Goal: Task Accomplishment & Management: Complete application form

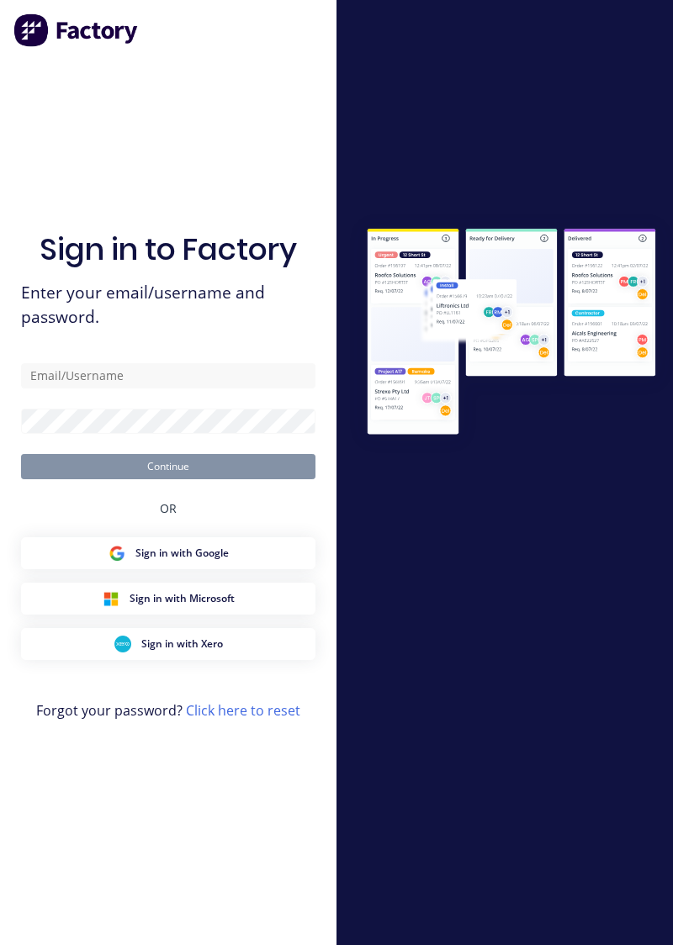
type input "[EMAIL_ADDRESS][DOMAIN_NAME]"
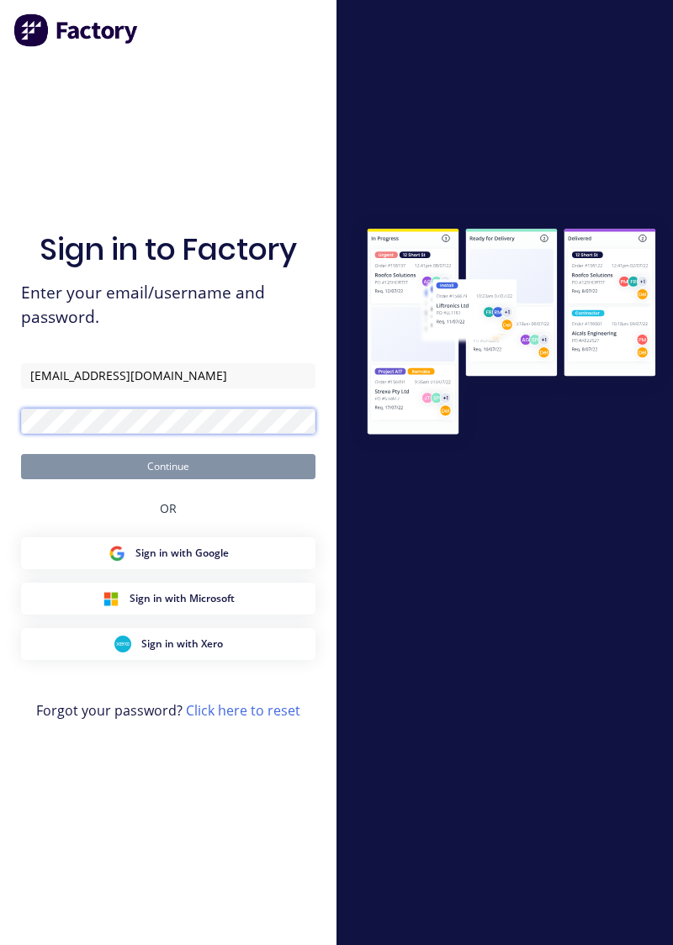
click at [21, 454] on button "Continue" at bounding box center [168, 466] width 294 height 25
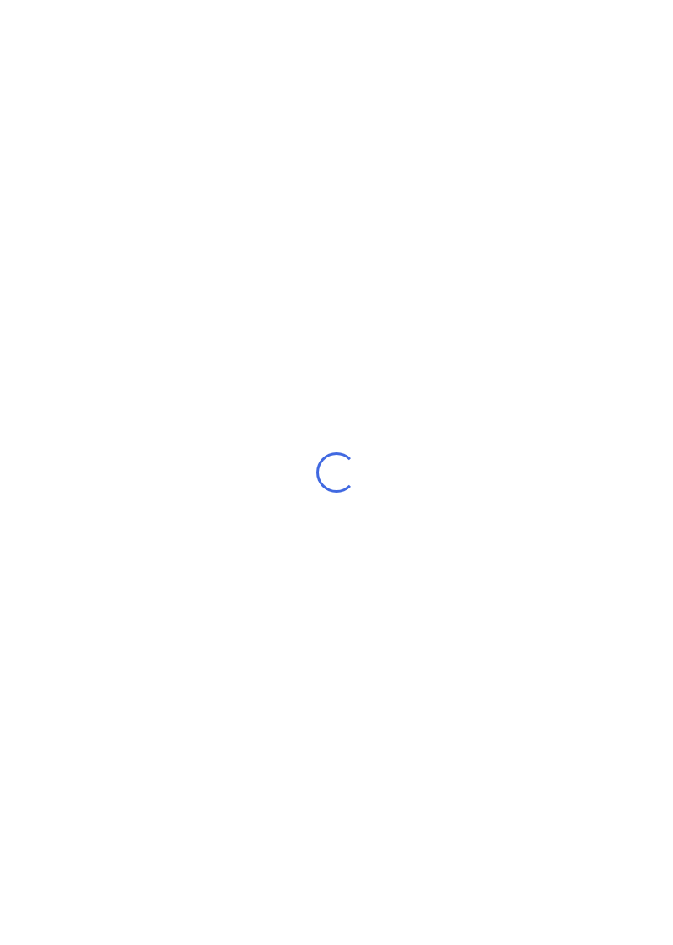
click at [669, 214] on div "Loading..." at bounding box center [336, 472] width 673 height 945
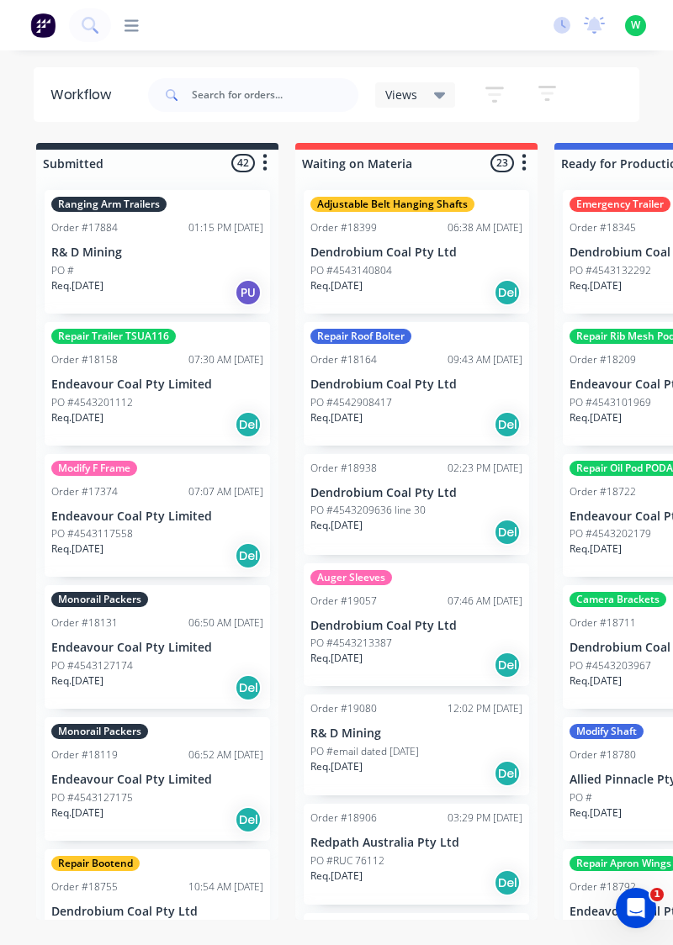
click at [119, 32] on div at bounding box center [125, 26] width 28 height 16
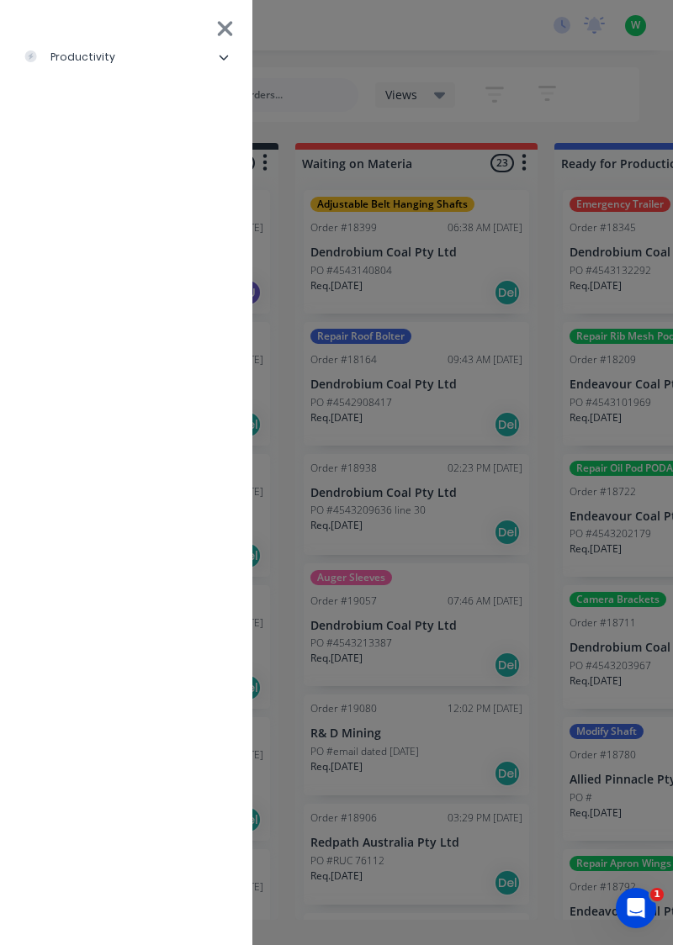
click at [225, 60] on icon at bounding box center [224, 57] width 10 height 10
click at [103, 228] on div "Timesheets" at bounding box center [82, 225] width 90 height 15
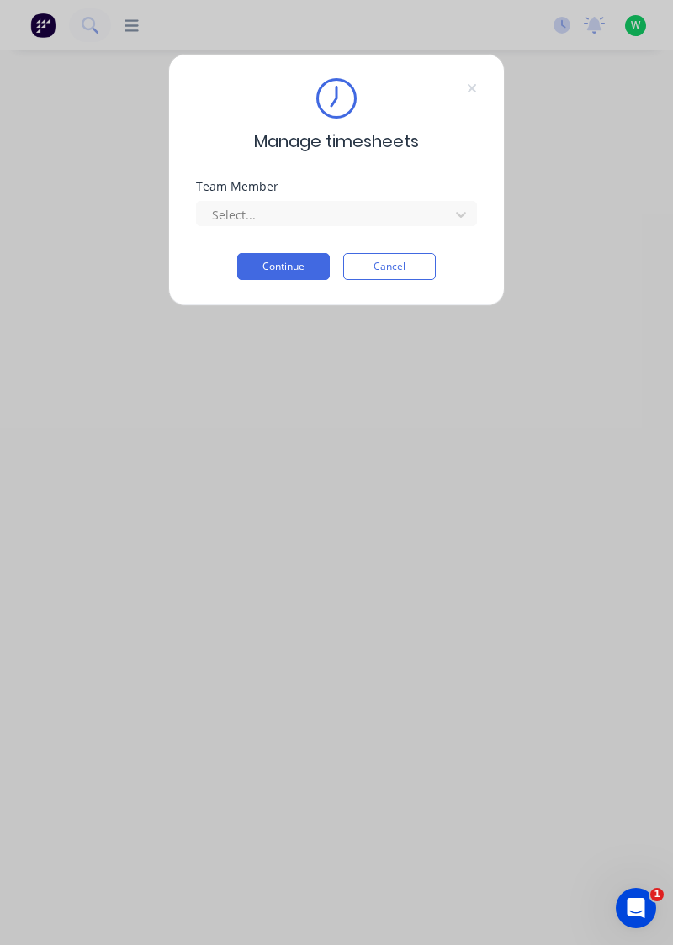
click at [341, 240] on div "Team Member Select..." at bounding box center [336, 217] width 281 height 72
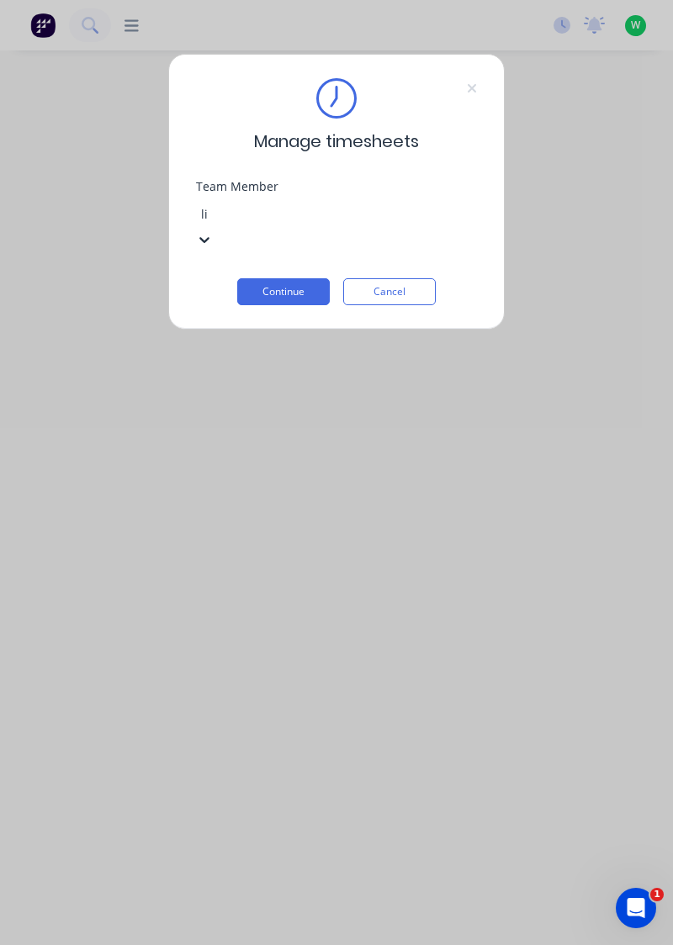
type input "li"
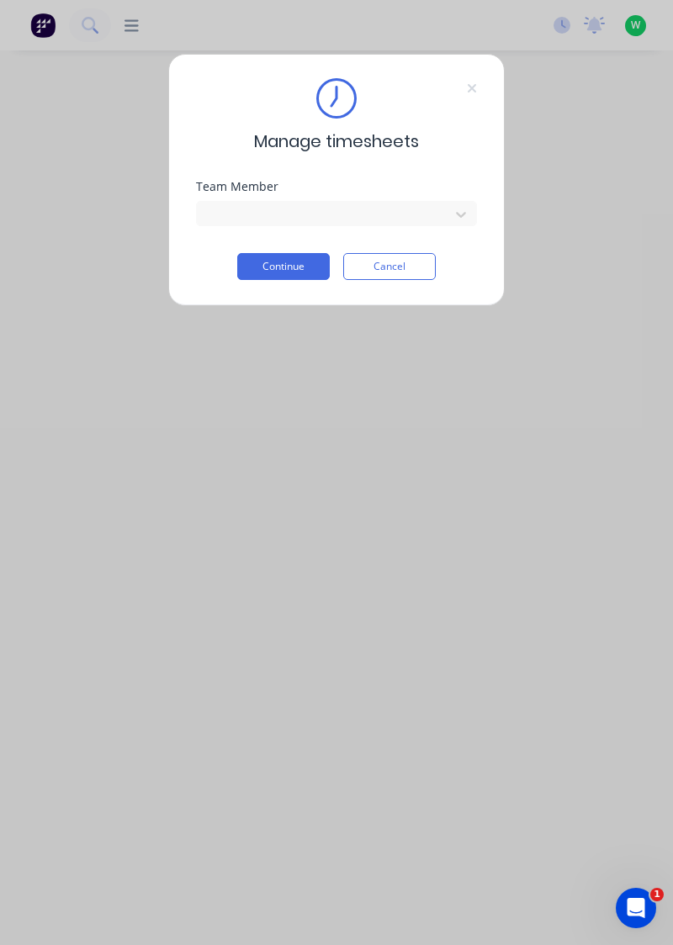
click at [302, 269] on button "Continue" at bounding box center [283, 266] width 92 height 27
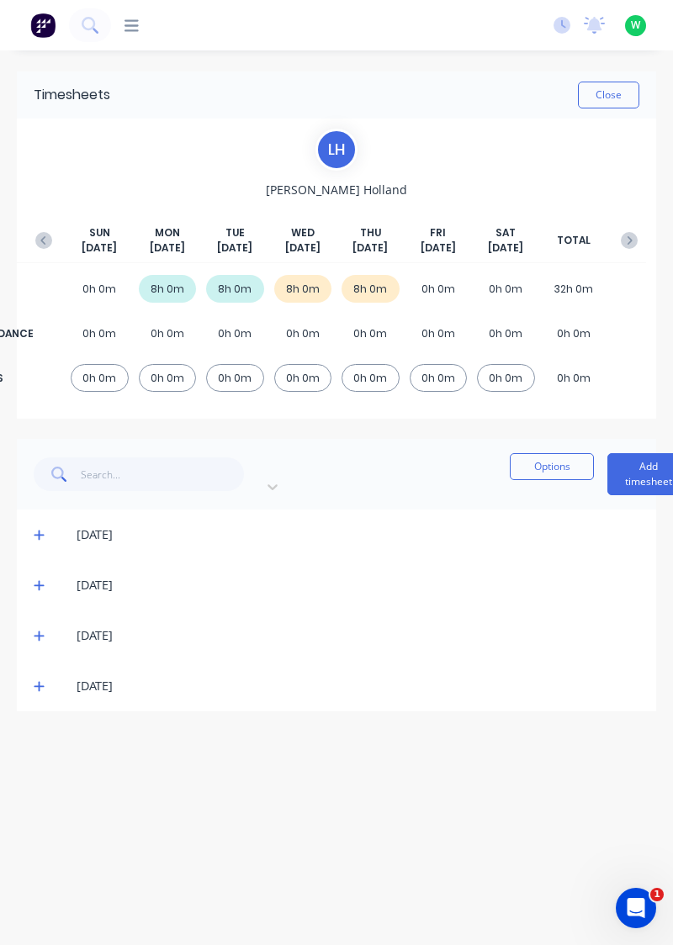
click at [40, 229] on button "button" at bounding box center [44, 240] width 34 height 30
click at [36, 531] on icon at bounding box center [39, 536] width 10 height 10
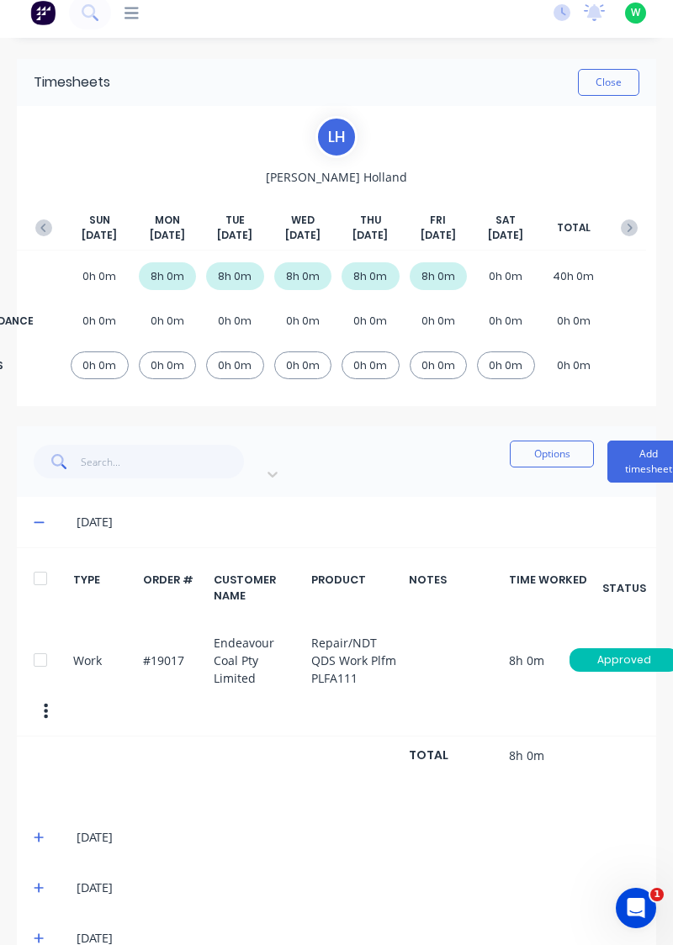
scroll to position [10, 1]
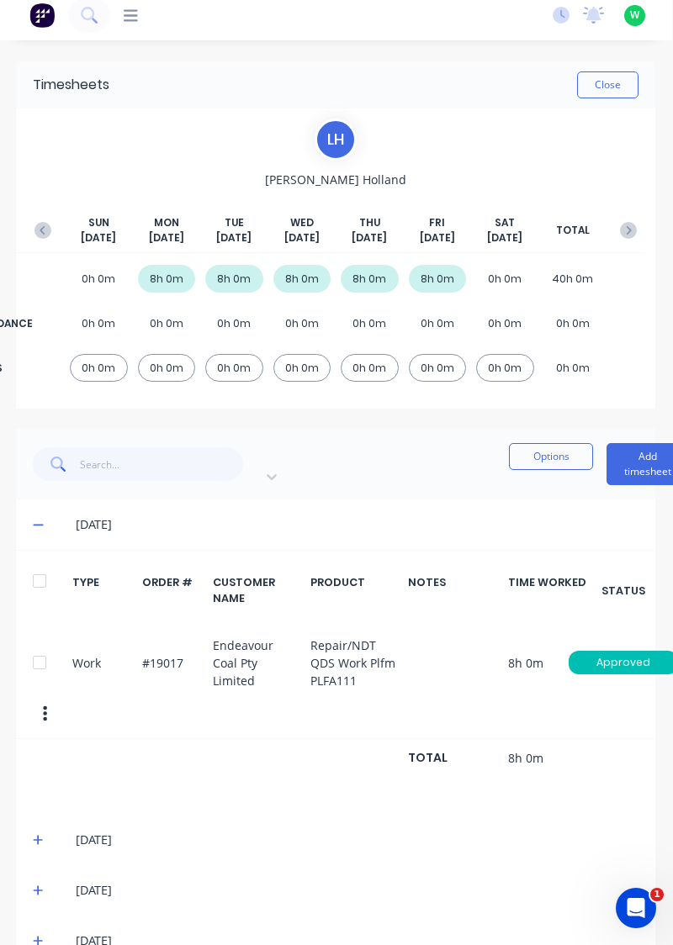
click at [40, 834] on icon at bounding box center [38, 840] width 11 height 12
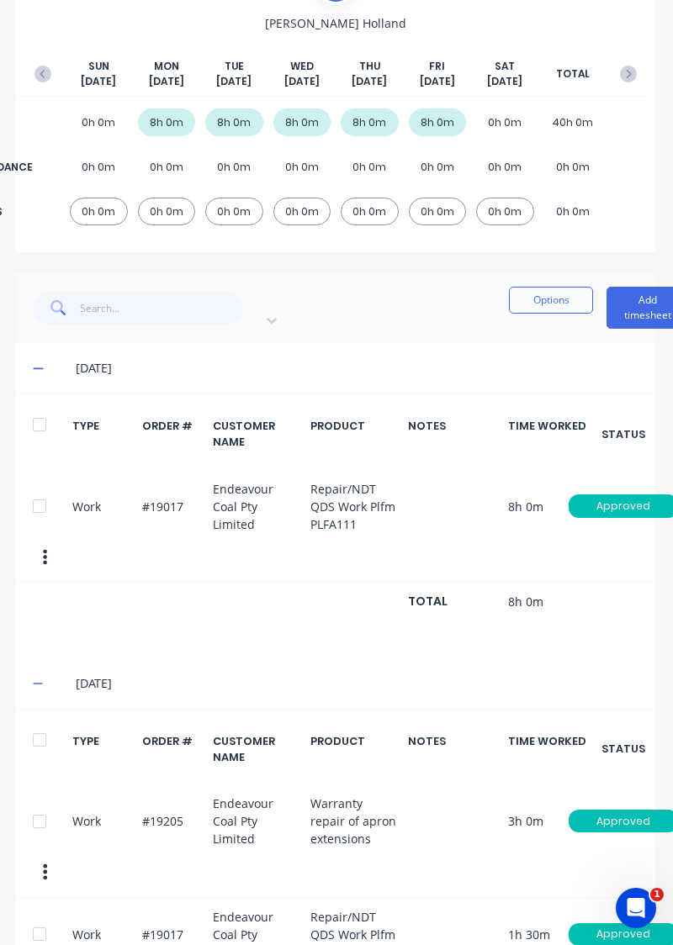
scroll to position [0, 1]
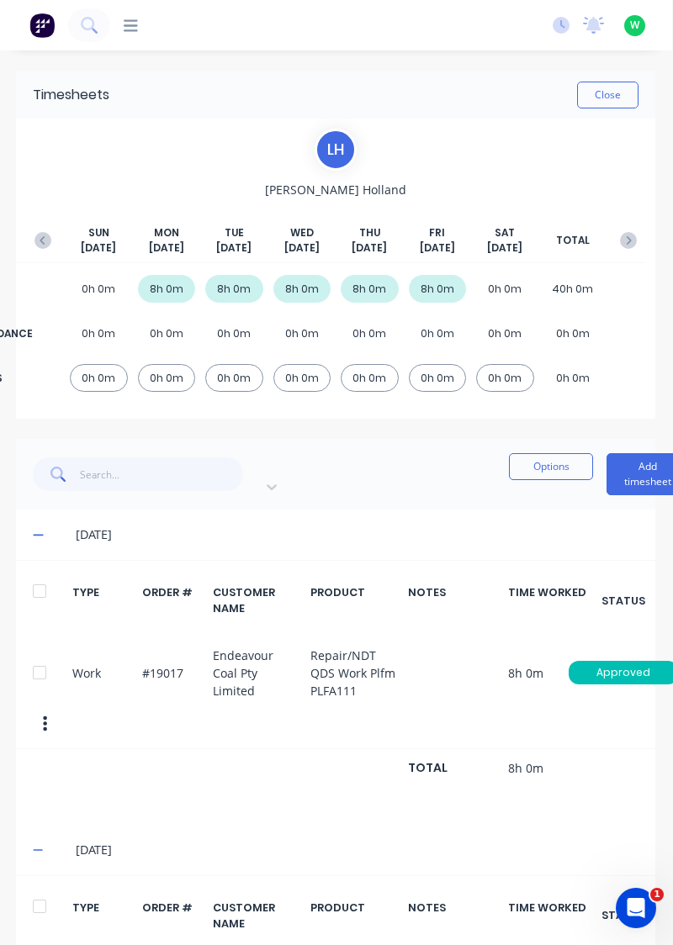
click at [32, 238] on button "button" at bounding box center [43, 240] width 34 height 30
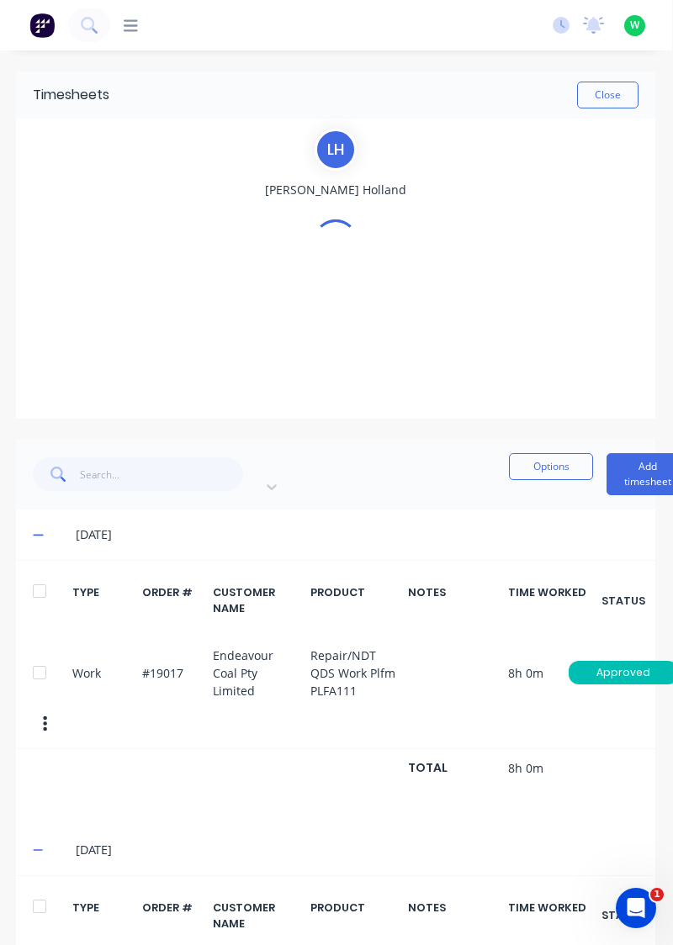
scroll to position [0, 0]
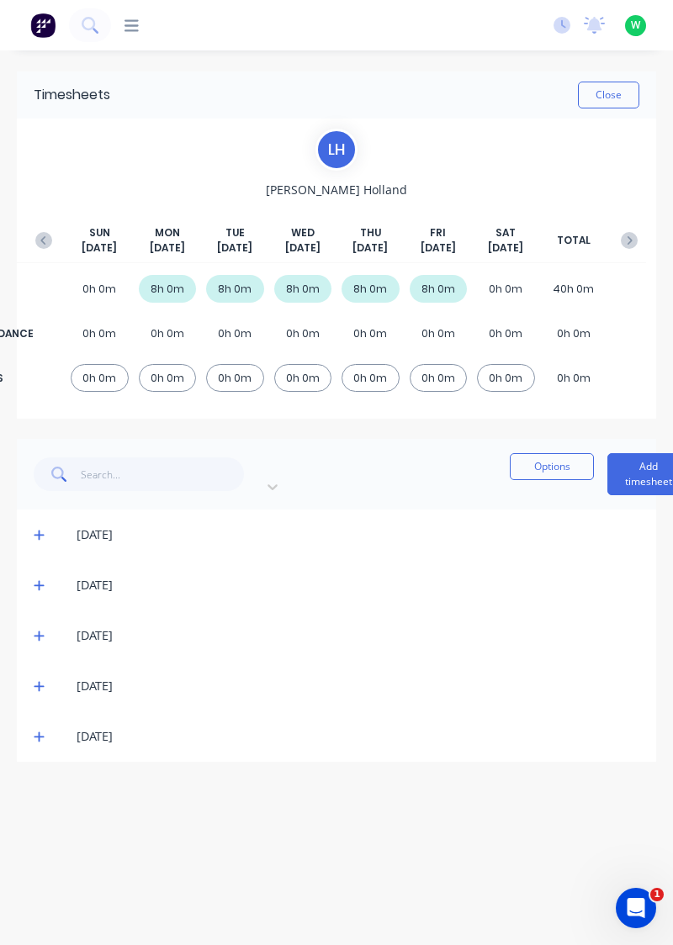
click at [39, 531] on icon at bounding box center [39, 536] width 10 height 10
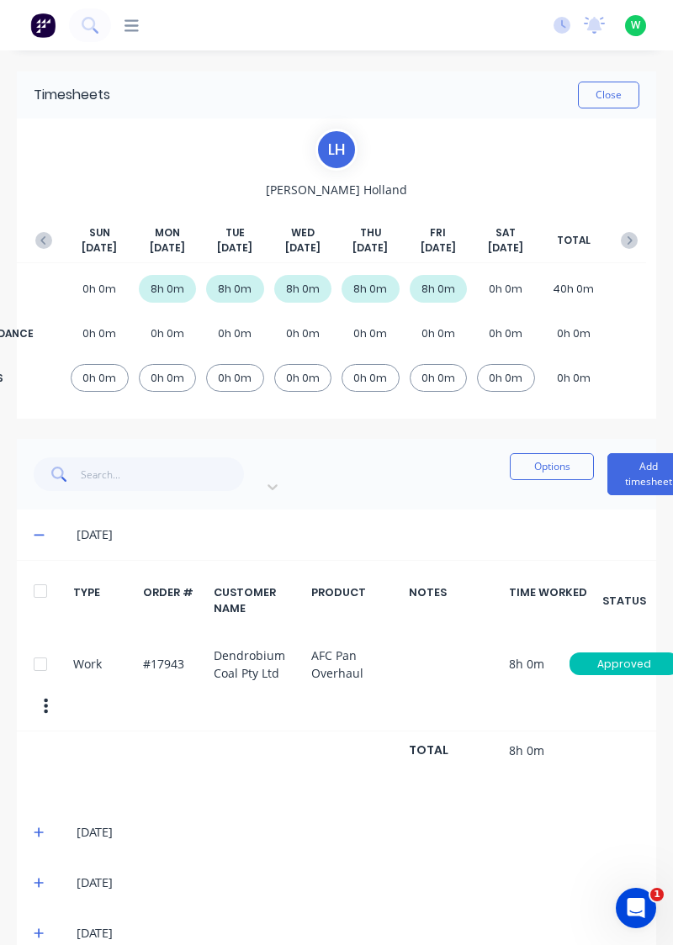
click at [607, 463] on button "Add timesheet" at bounding box center [648, 474] width 82 height 42
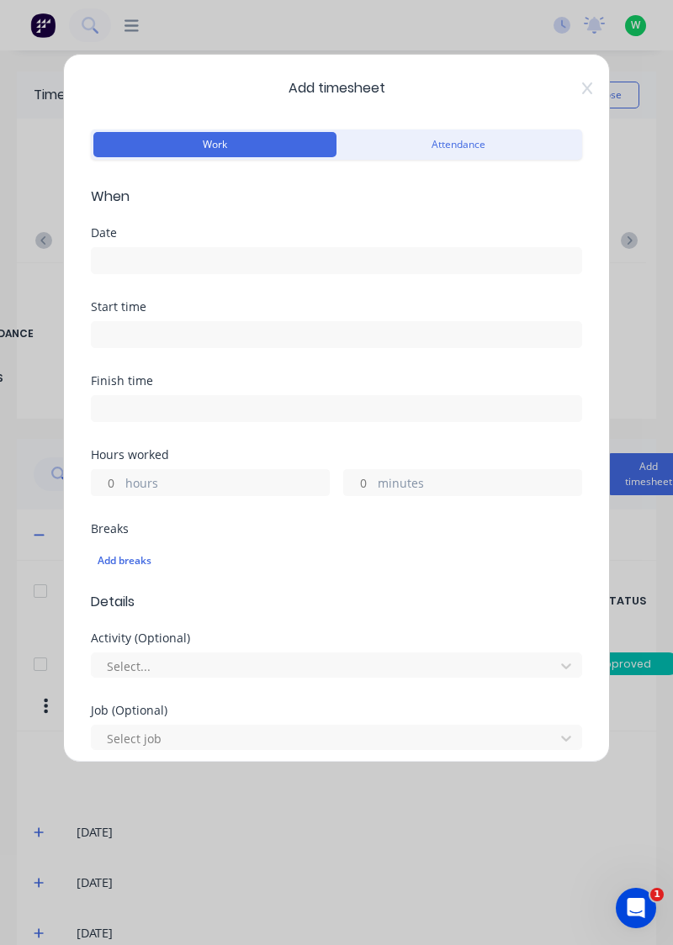
click at [266, 483] on label "hours" at bounding box center [226, 484] width 203 height 21
click at [121, 483] on input "hours" at bounding box center [106, 482] width 29 height 25
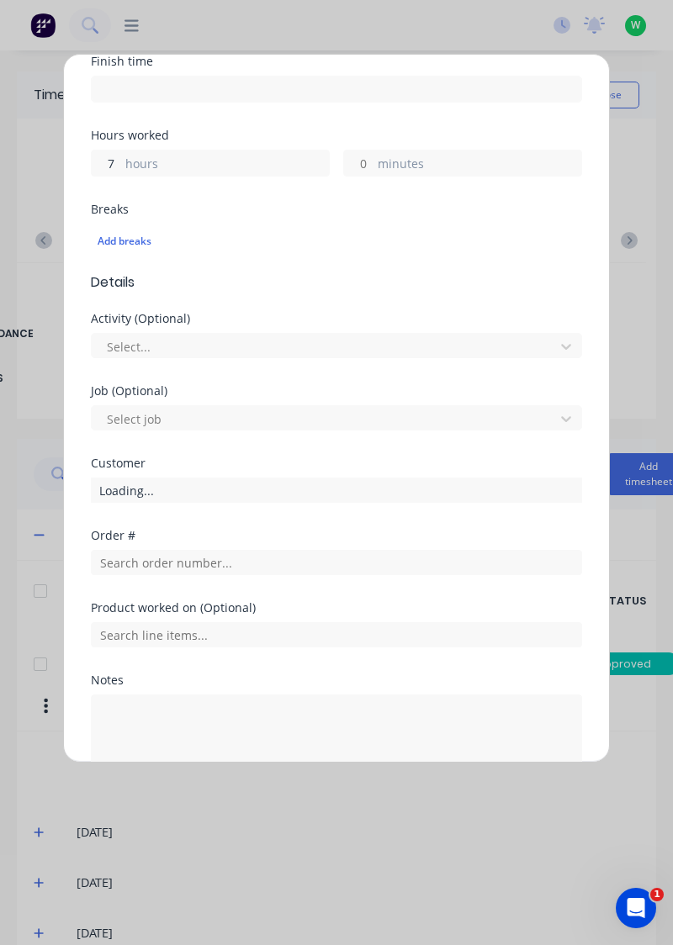
scroll to position [318, 0]
type input "7"
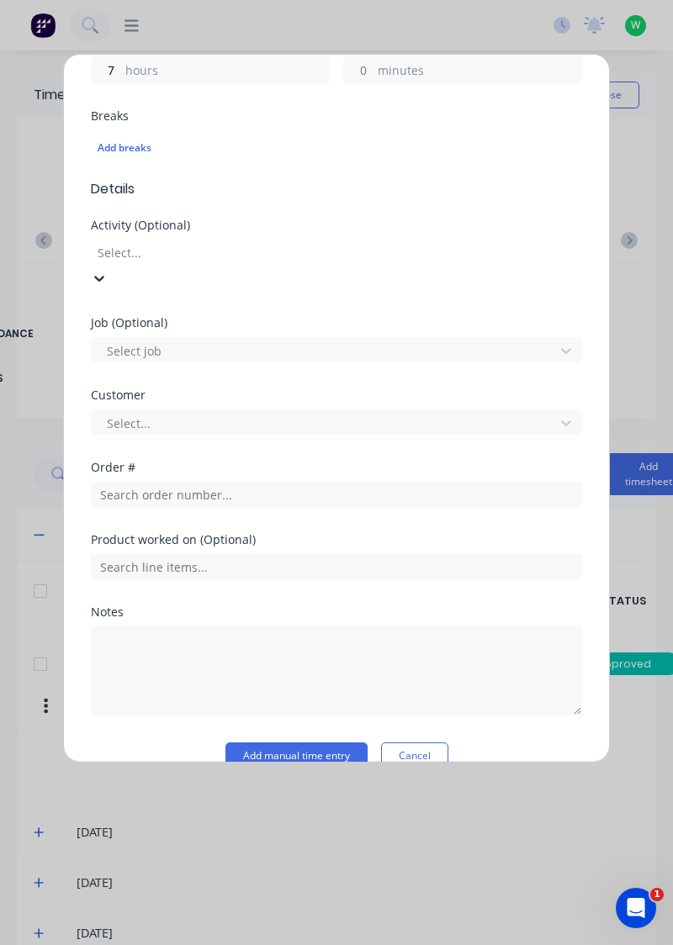
scroll to position [415, 0]
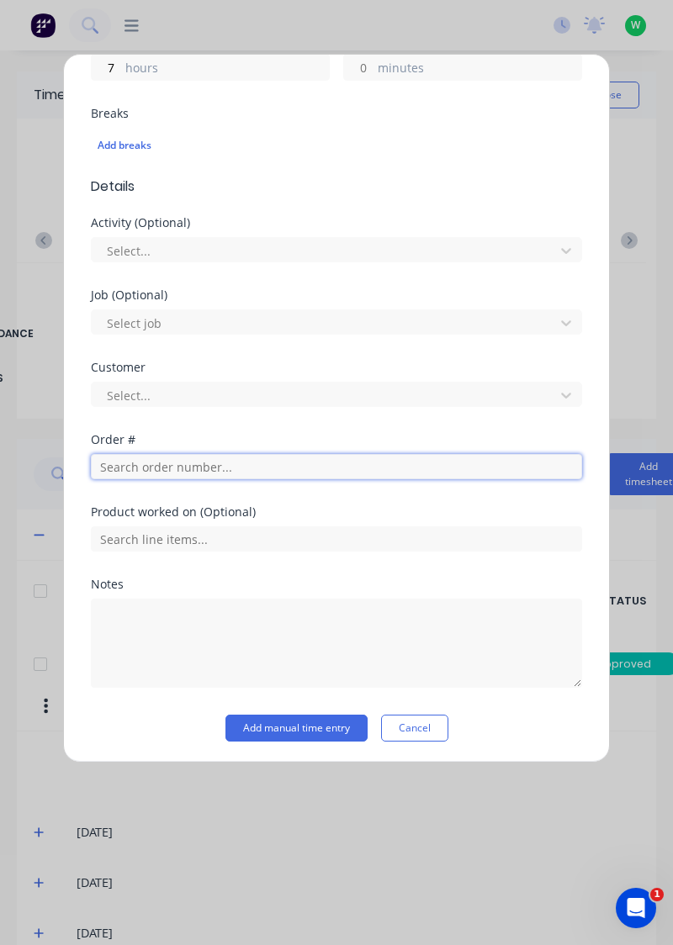
click at [342, 461] on input "text" at bounding box center [336, 466] width 491 height 25
type input "17943"
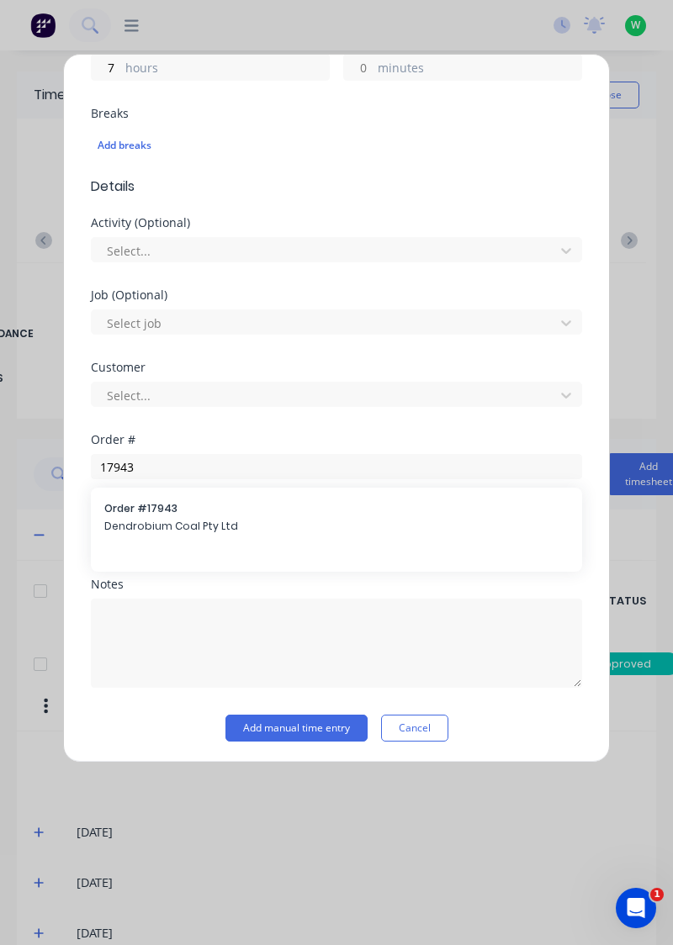
click at [255, 524] on span "Dendrobium Coal Pty Ltd" at bounding box center [336, 526] width 464 height 15
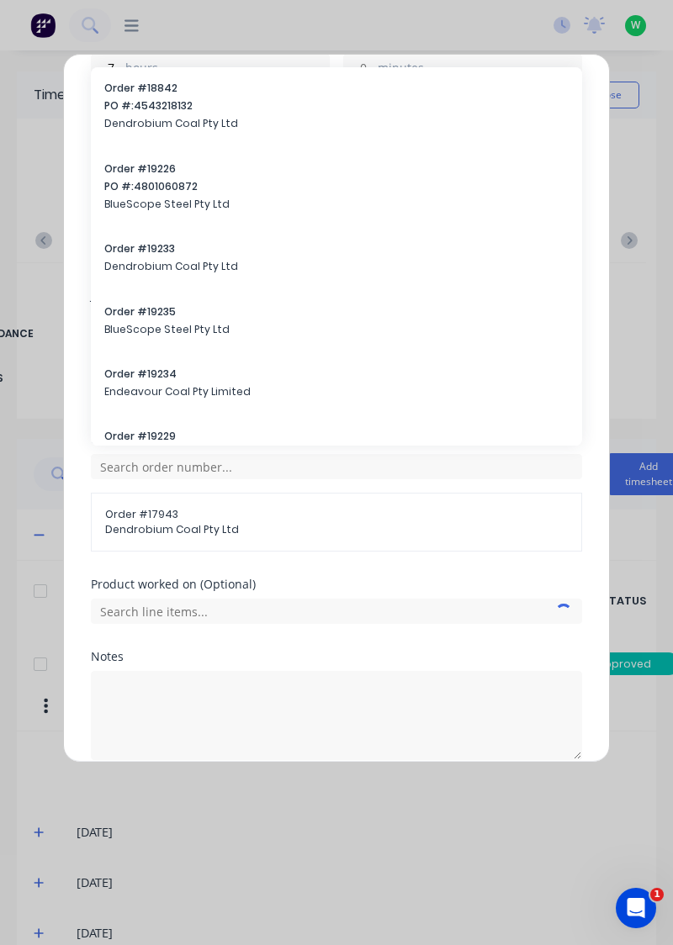
scroll to position [0, 0]
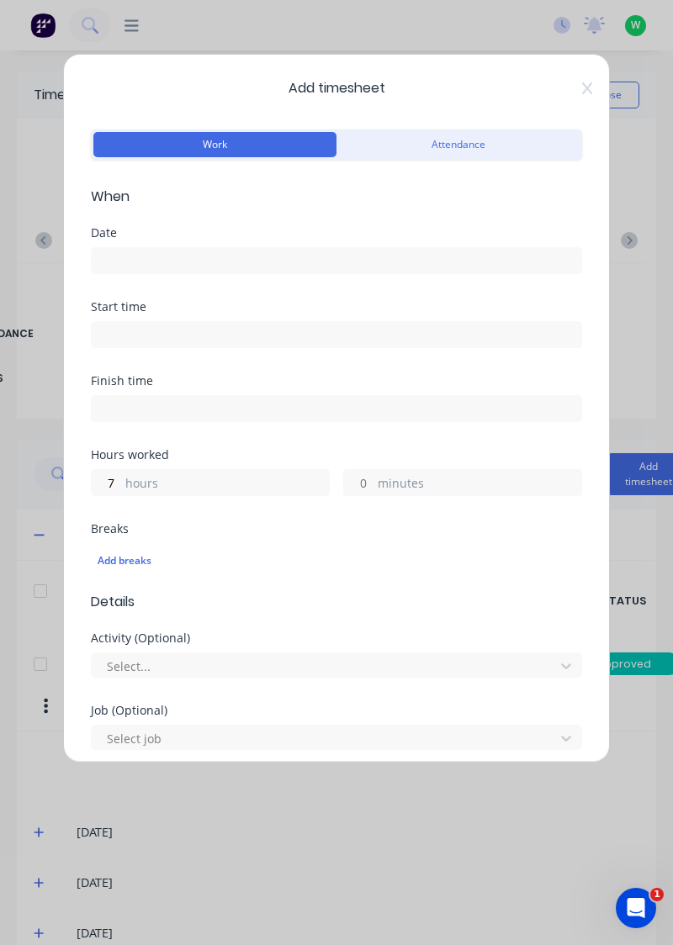
click at [343, 253] on input at bounding box center [336, 260] width 489 height 25
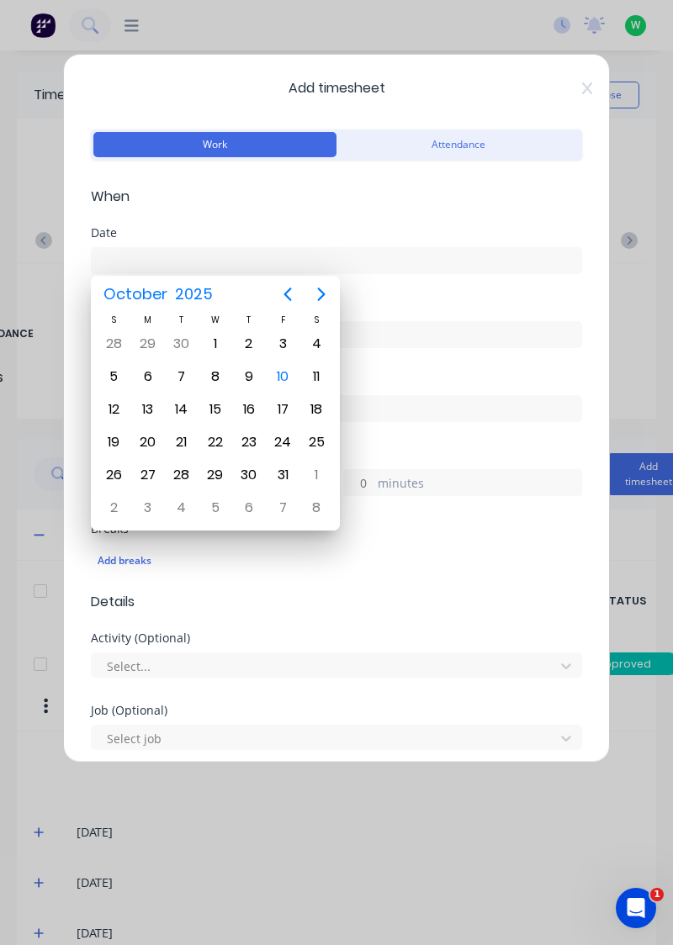
click at [285, 374] on div "10" at bounding box center [282, 376] width 25 height 25
type input "[DATE]"
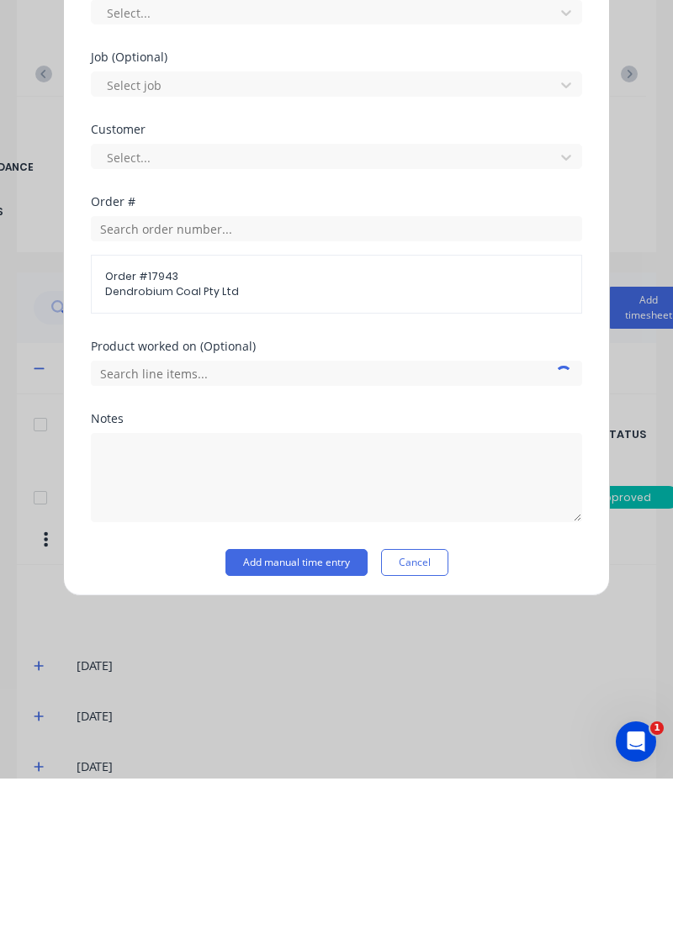
scroll to position [434, 0]
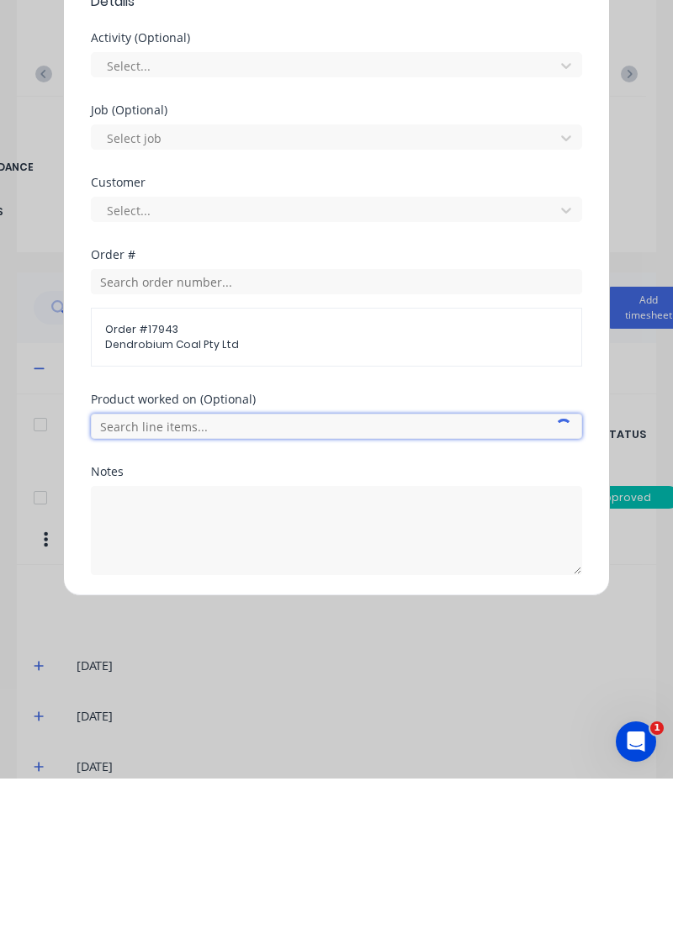
click at [399, 593] on input "text" at bounding box center [336, 592] width 491 height 25
click at [528, 589] on input "text" at bounding box center [336, 592] width 491 height 25
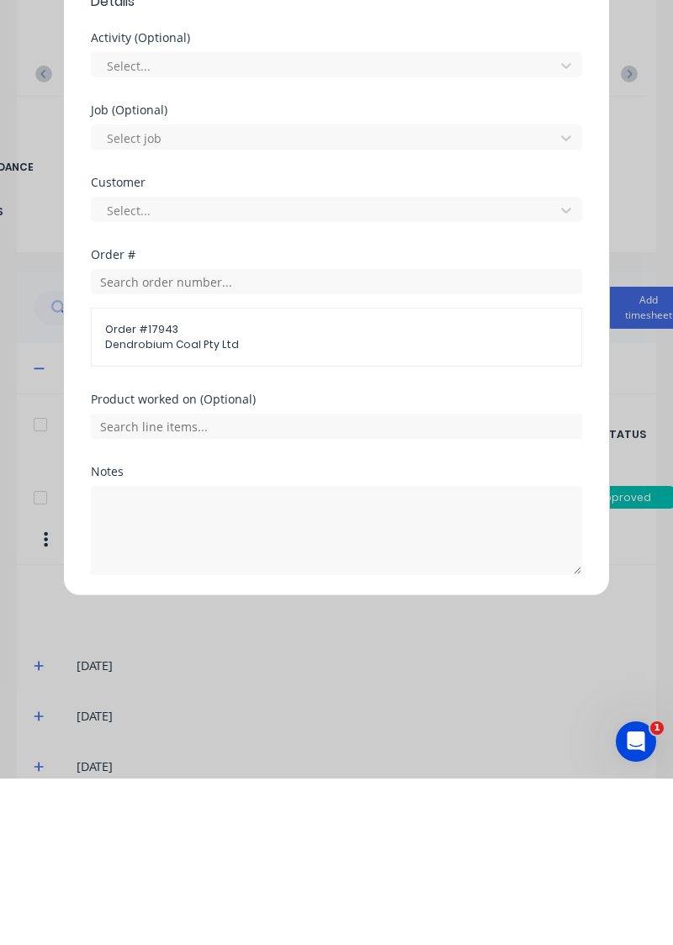
click at [672, 678] on div "Add timesheet Work Attendance When Date [DATE] Start time Finish time Hours wor…" at bounding box center [336, 472] width 673 height 945
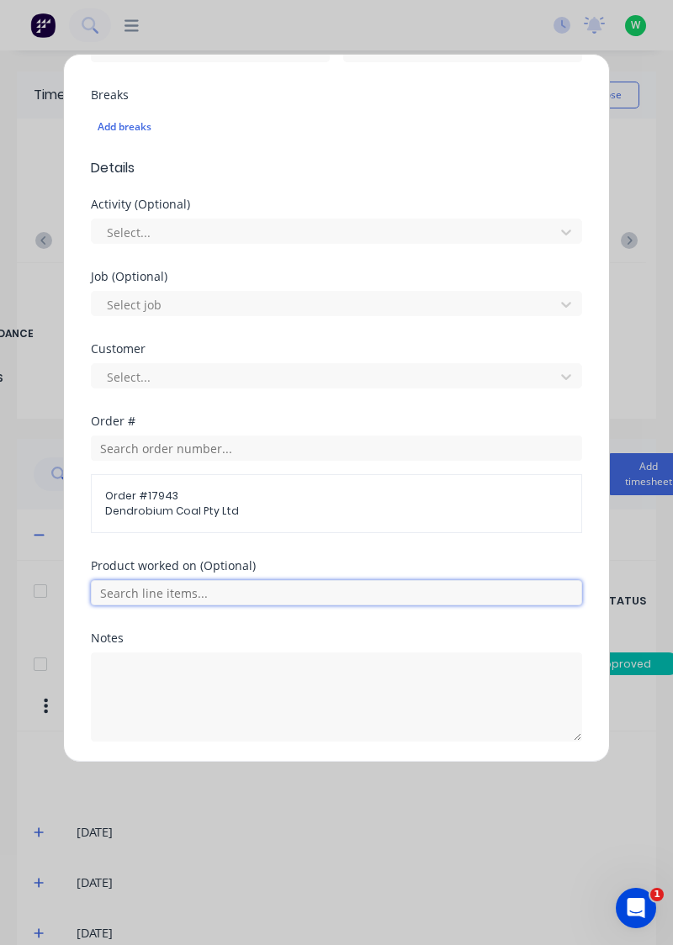
click at [309, 584] on input "text" at bounding box center [336, 592] width 491 height 25
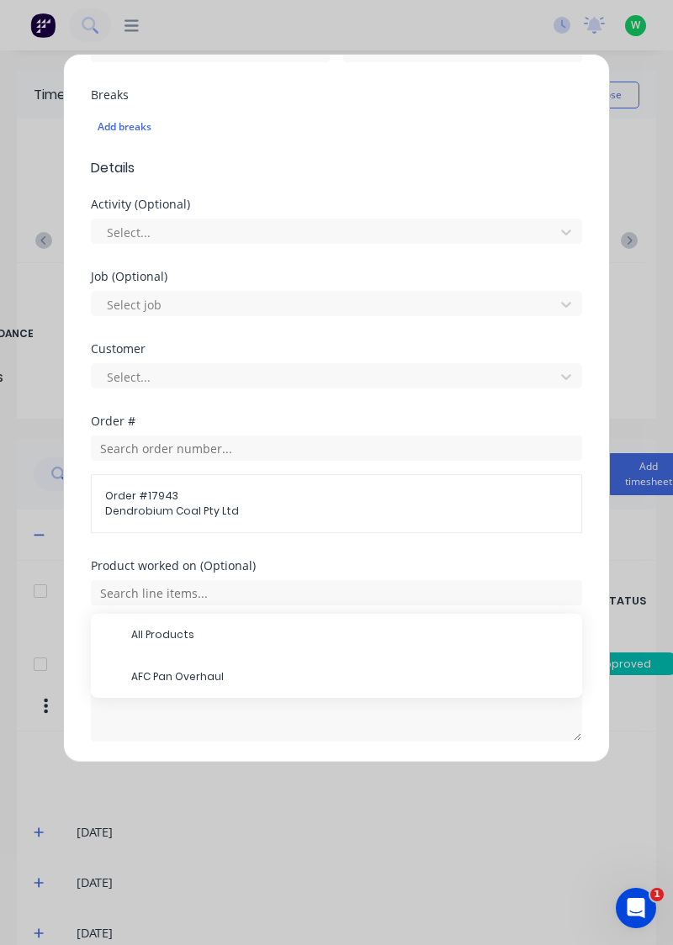
click at [287, 676] on span "AFC Pan Overhaul" at bounding box center [349, 676] width 437 height 15
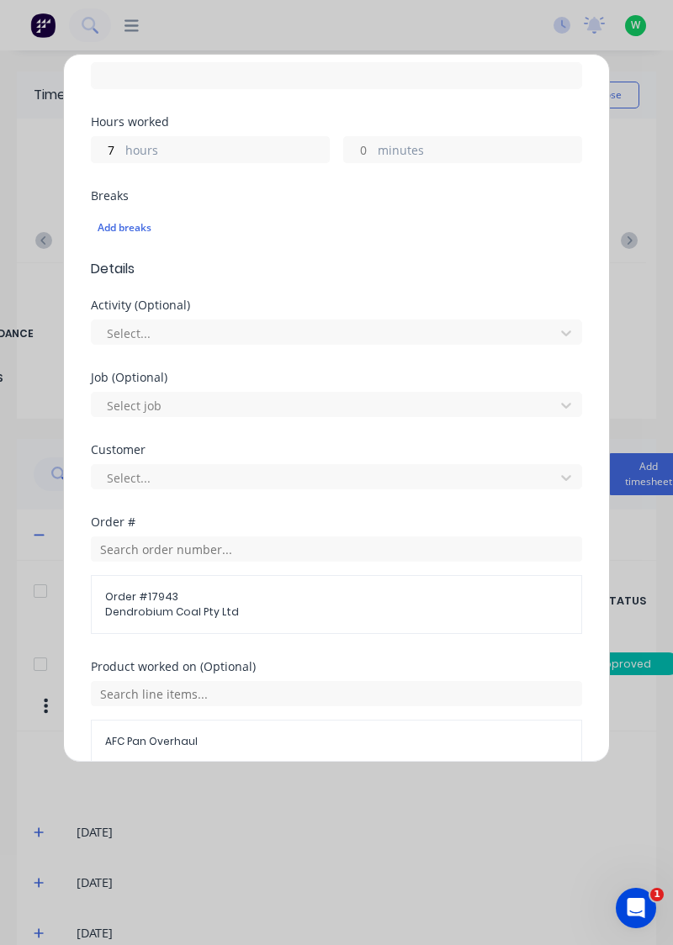
scroll to position [491, 0]
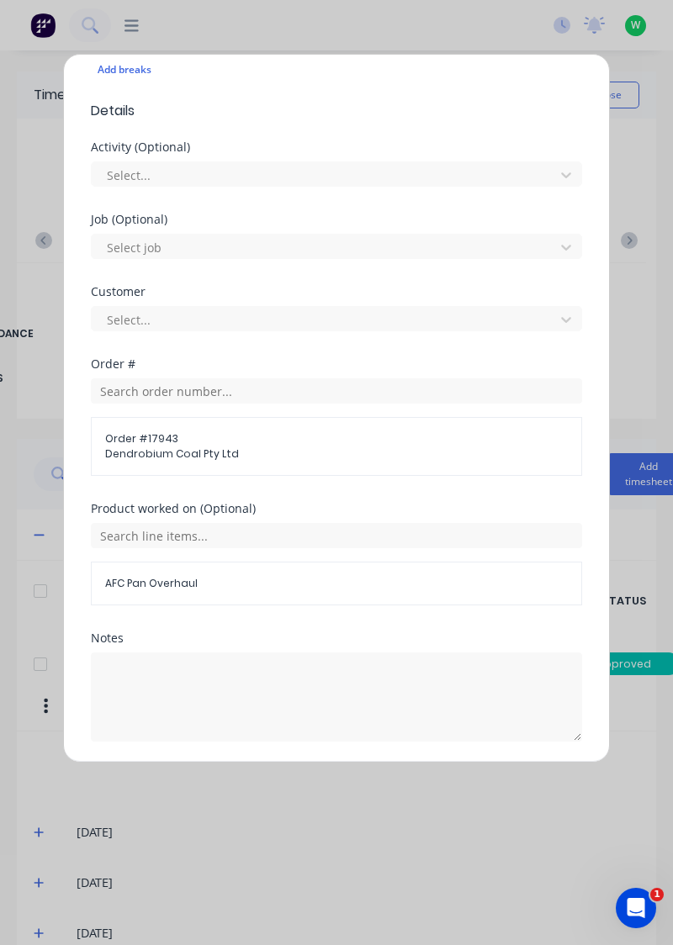
click at [318, 778] on button "Add manual time entry" at bounding box center [296, 782] width 142 height 27
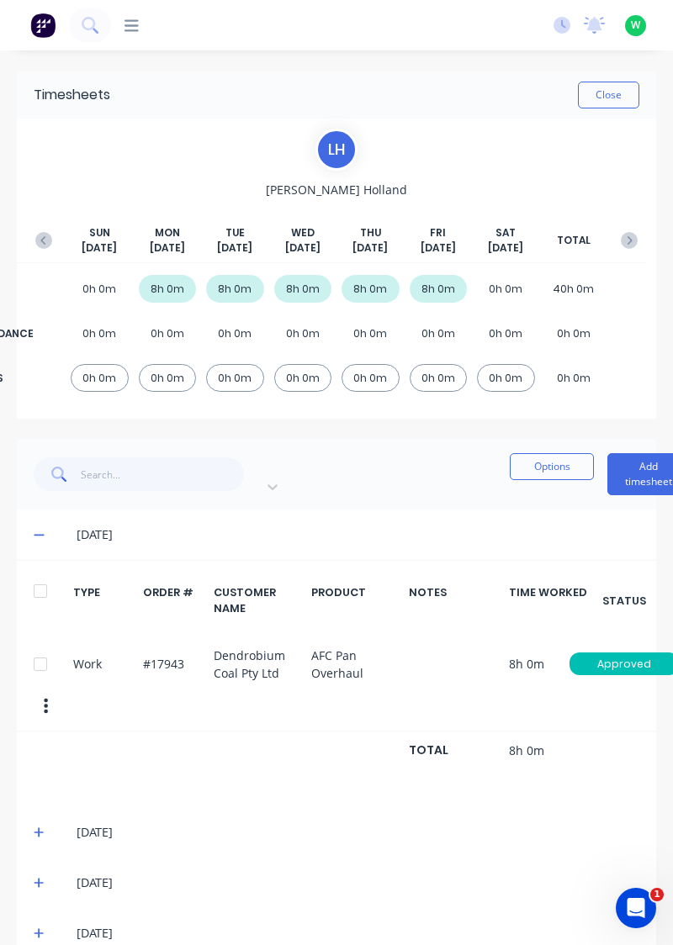
click at [643, 246] on button "button" at bounding box center [629, 240] width 34 height 30
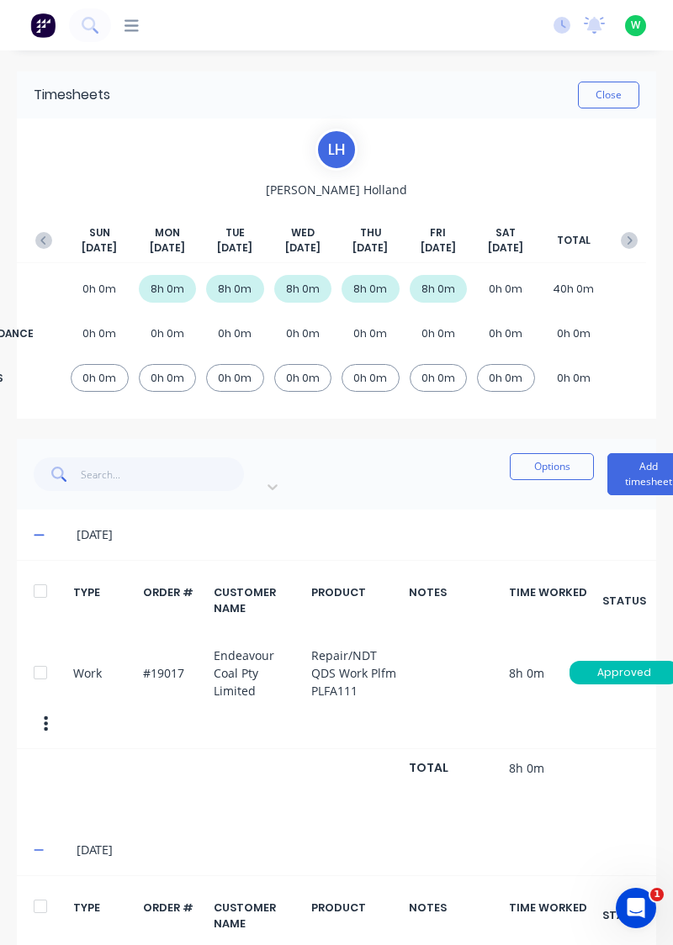
click at [629, 237] on icon "button" at bounding box center [629, 240] width 5 height 8
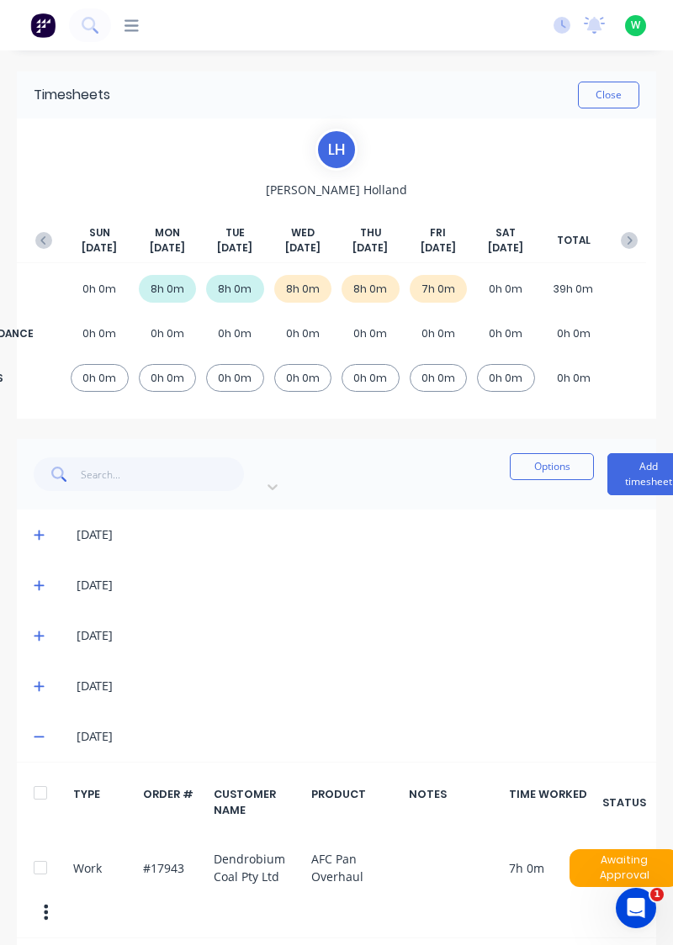
click at [40, 680] on icon at bounding box center [39, 686] width 11 height 12
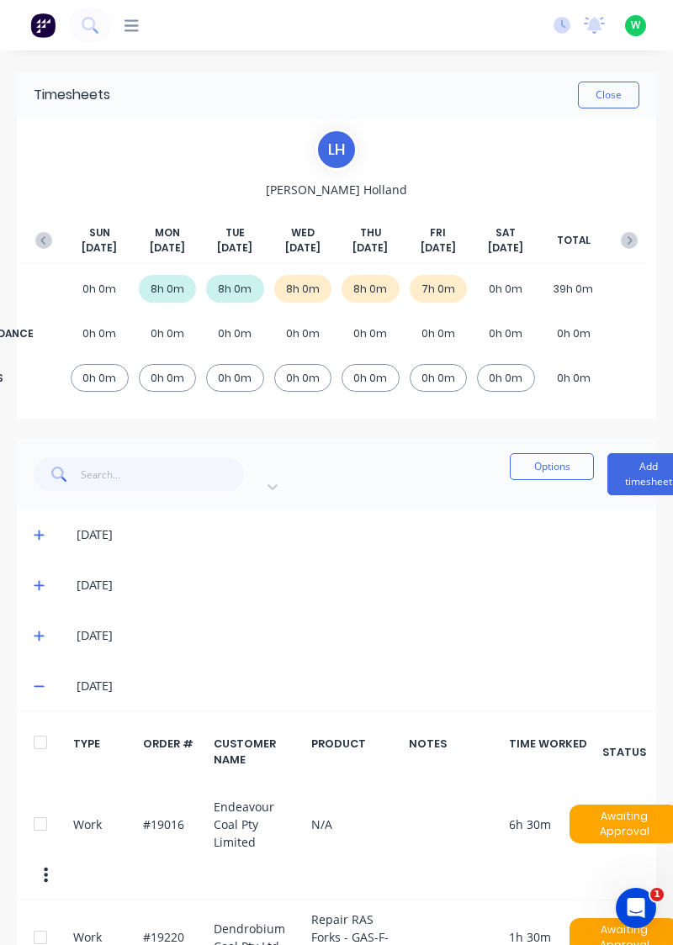
click at [592, 510] on div "[DATE]" at bounding box center [336, 535] width 639 height 50
click at [607, 468] on button "Add timesheet" at bounding box center [648, 474] width 82 height 42
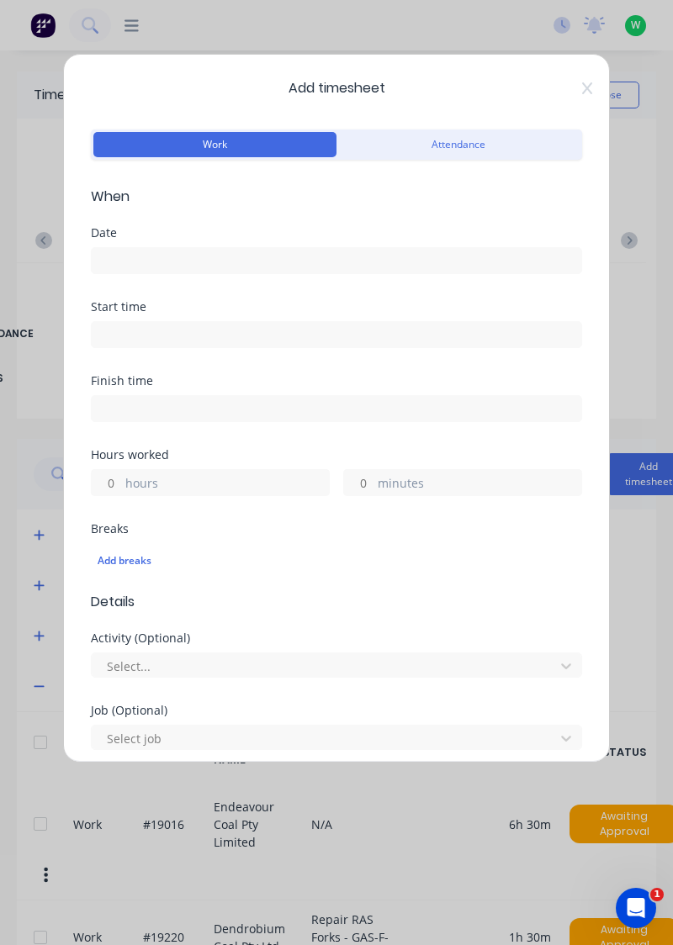
click at [336, 267] on input at bounding box center [336, 260] width 489 height 25
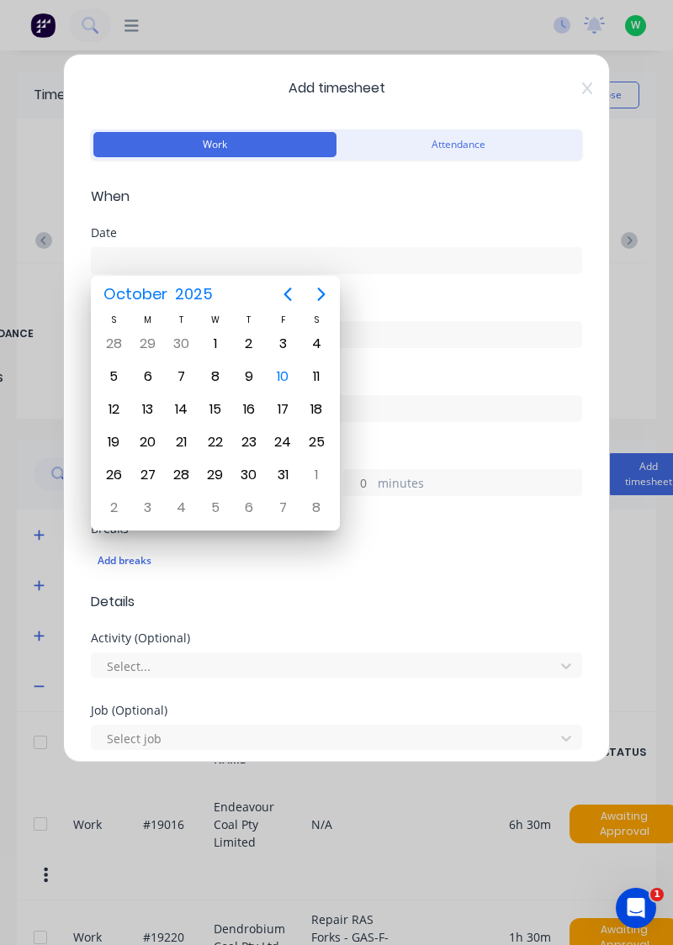
click at [285, 373] on div "10" at bounding box center [282, 376] width 25 height 25
type input "[DATE]"
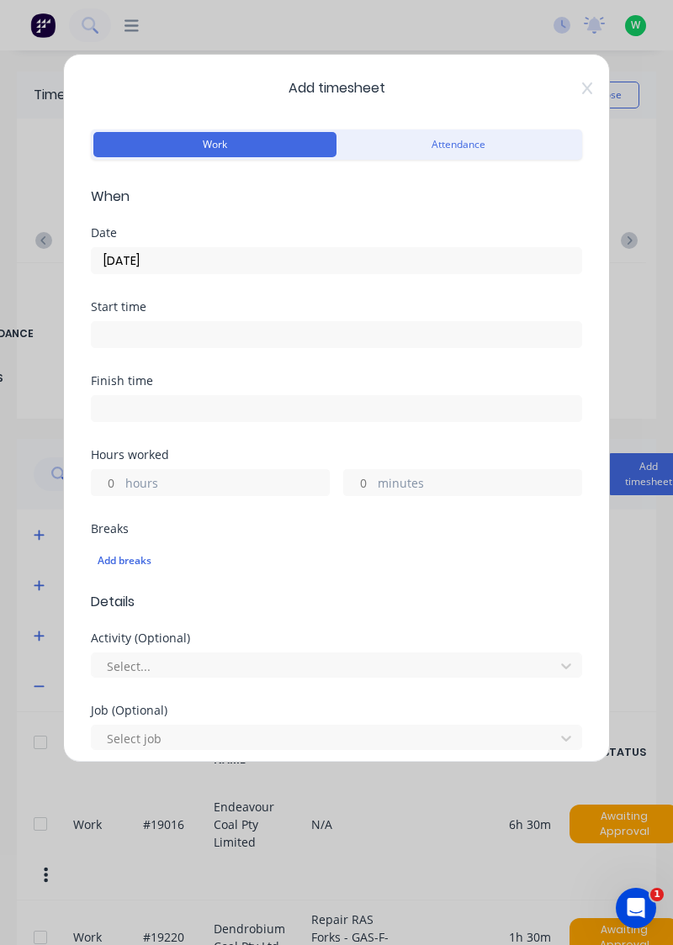
click at [227, 482] on label "hours" at bounding box center [226, 484] width 203 height 21
click at [121, 482] on input "hours" at bounding box center [106, 482] width 29 height 25
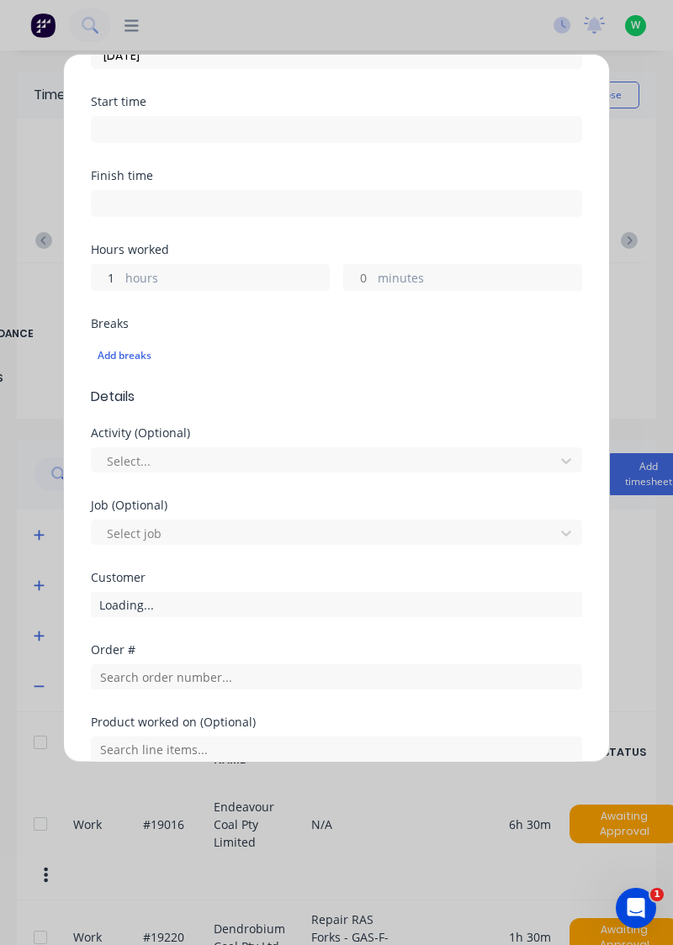
scroll to position [224, 0]
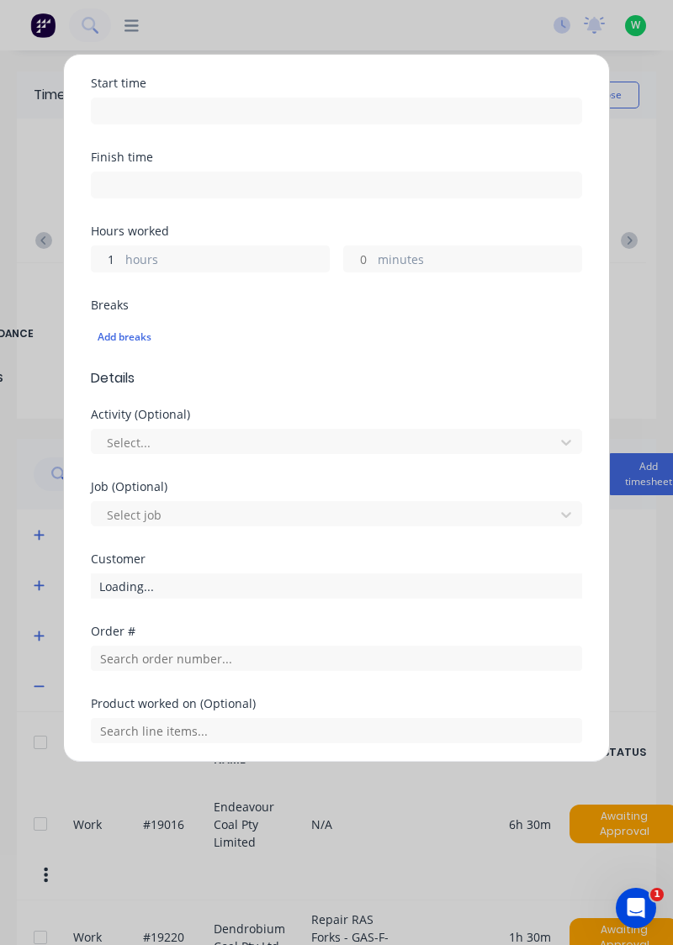
type input "1"
click at [230, 585] on div "Loading..." at bounding box center [336, 585] width 491 height 25
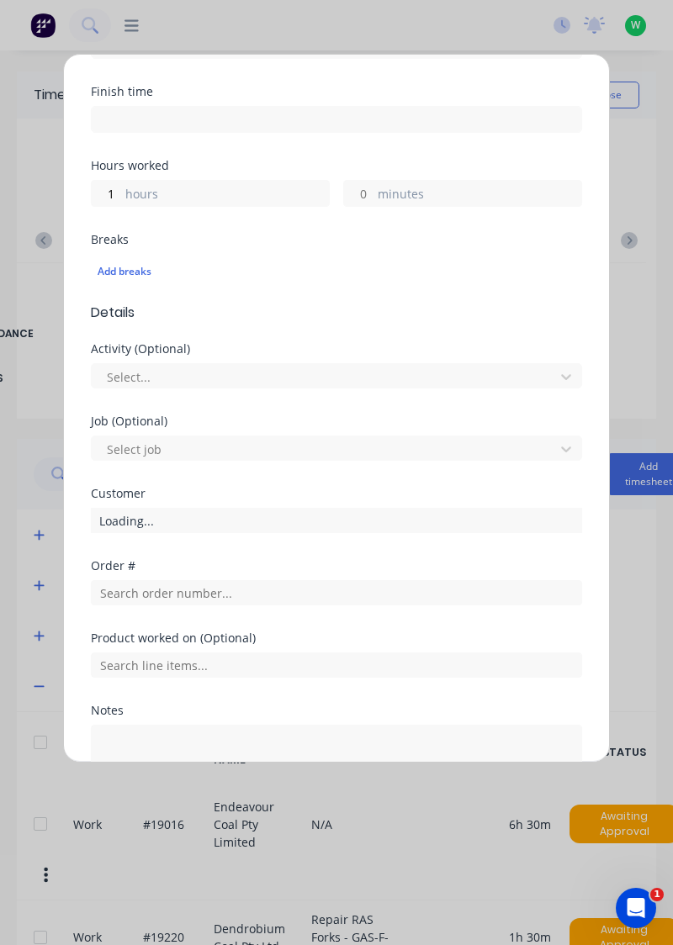
scroll to position [320, 0]
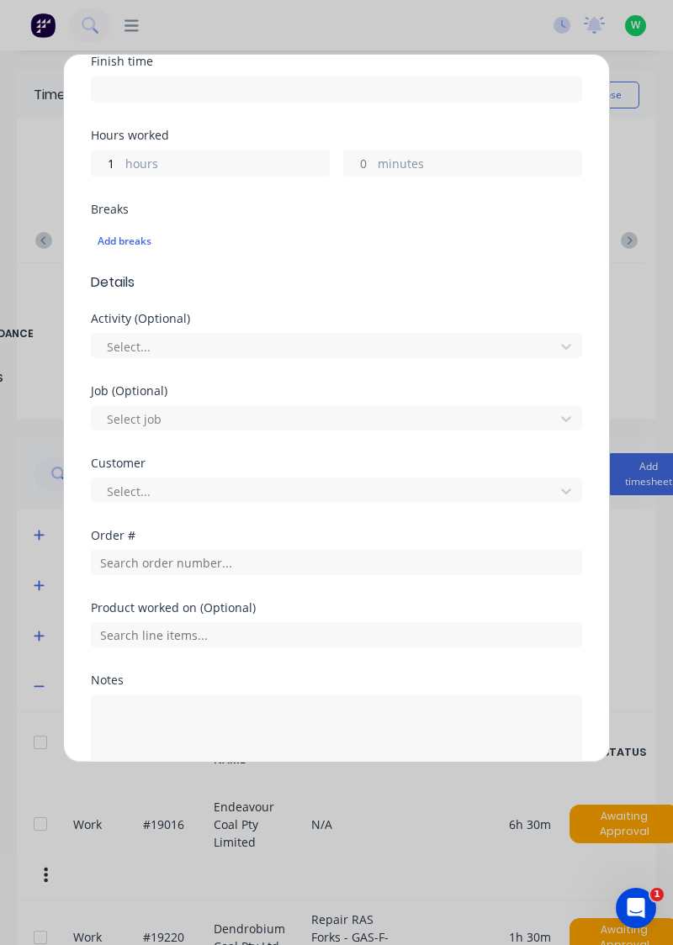
click at [282, 586] on div "Order #" at bounding box center [336, 566] width 491 height 72
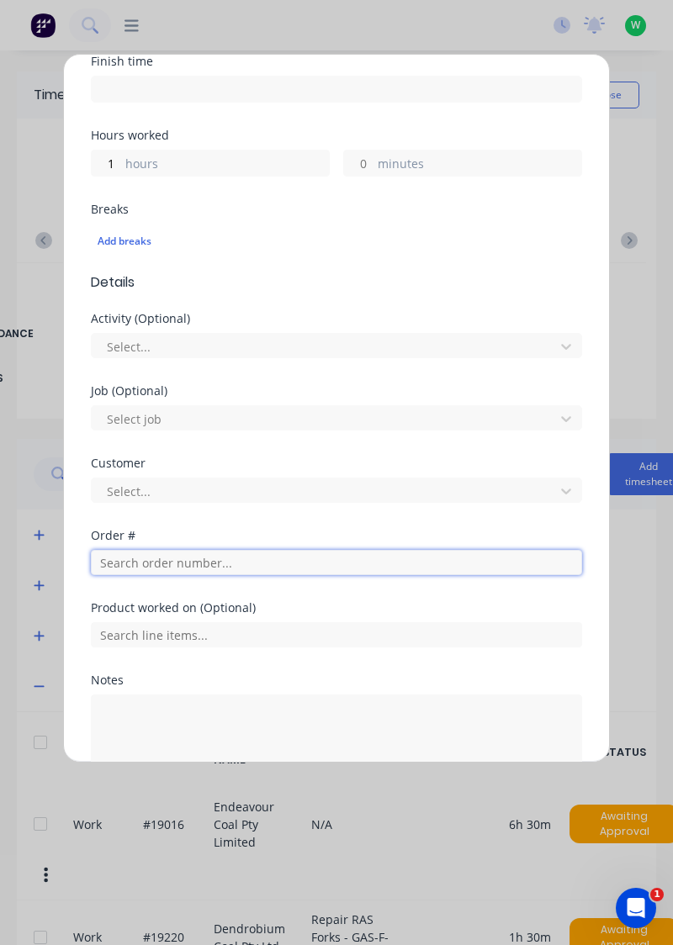
click at [306, 564] on input "text" at bounding box center [336, 562] width 491 height 25
type input "Q"
type input "19220"
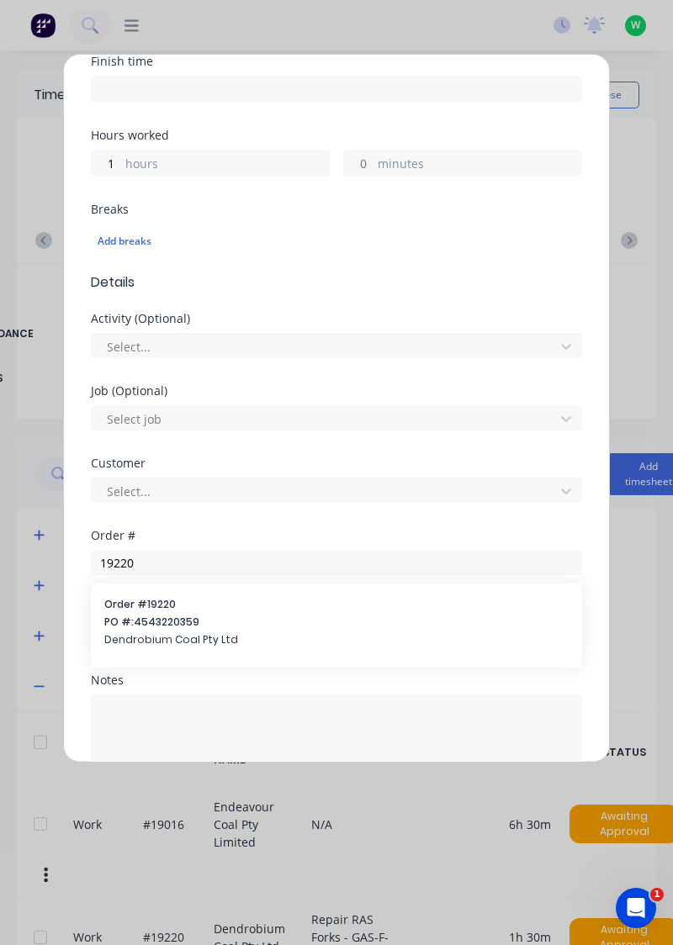
click at [487, 615] on span "PO #: 4543220359" at bounding box center [336, 622] width 464 height 15
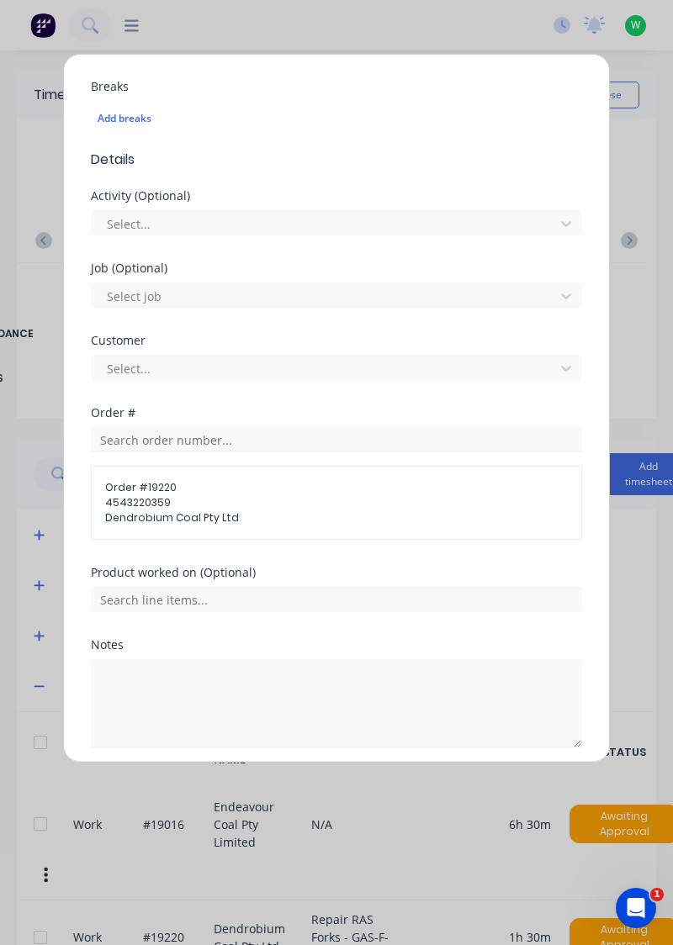
scroll to position [443, 0]
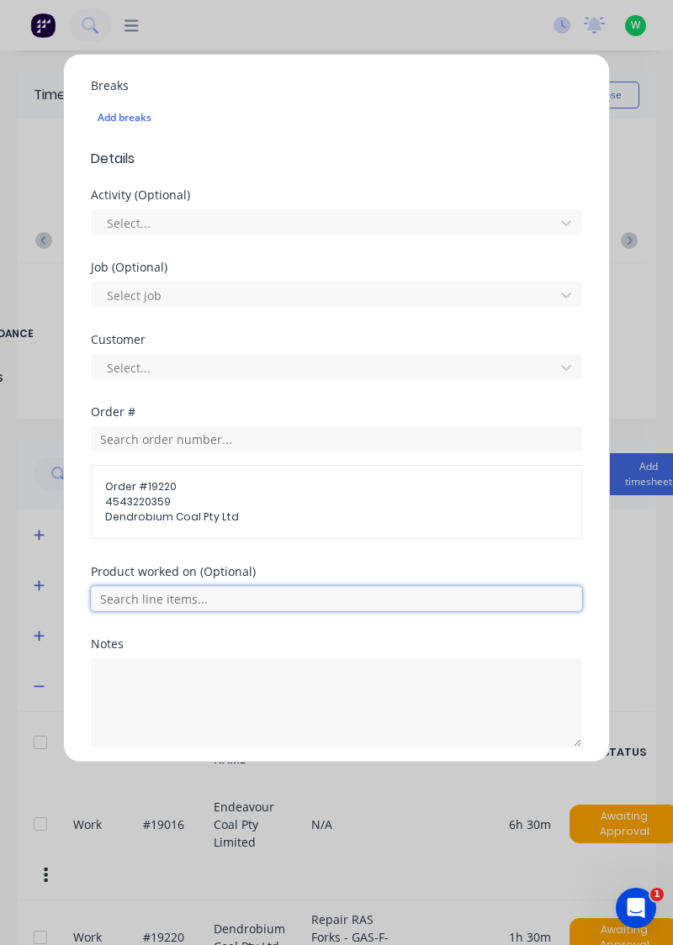
click at [443, 591] on input "text" at bounding box center [336, 598] width 491 height 25
click at [377, 676] on span "Repair RAS Forks - GAS-F-01" at bounding box center [349, 682] width 437 height 15
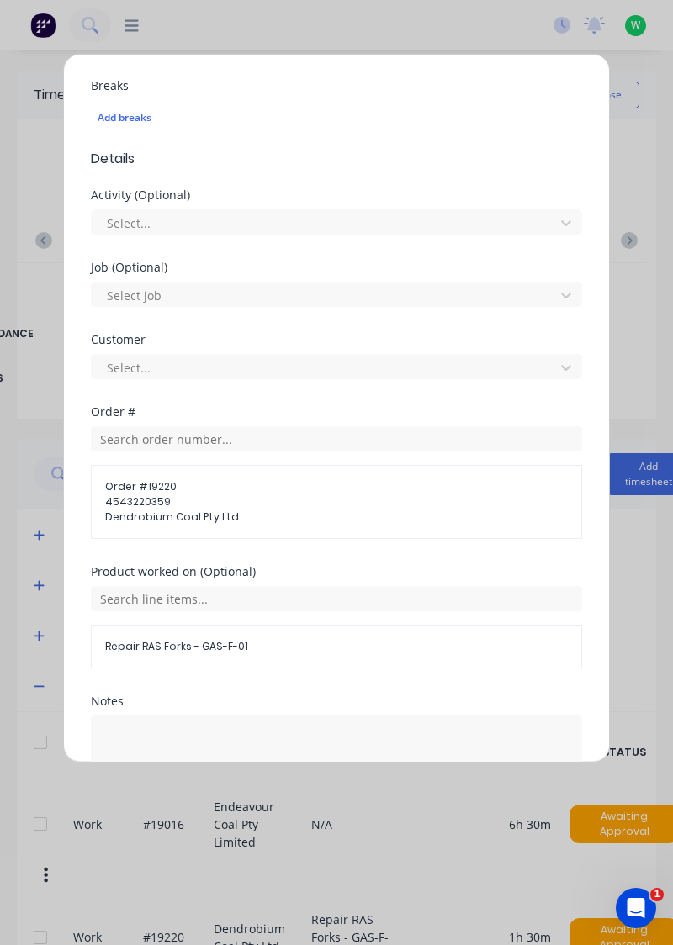
scroll to position [506, 0]
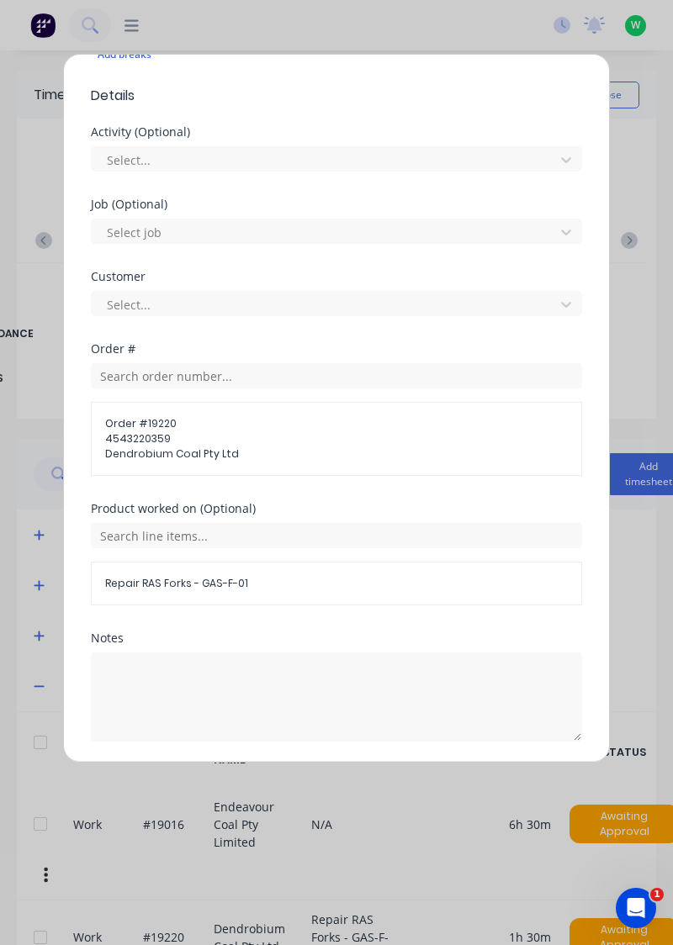
click at [318, 775] on button "Add manual time entry" at bounding box center [296, 782] width 142 height 27
